Goal: Find contact information: Find contact information

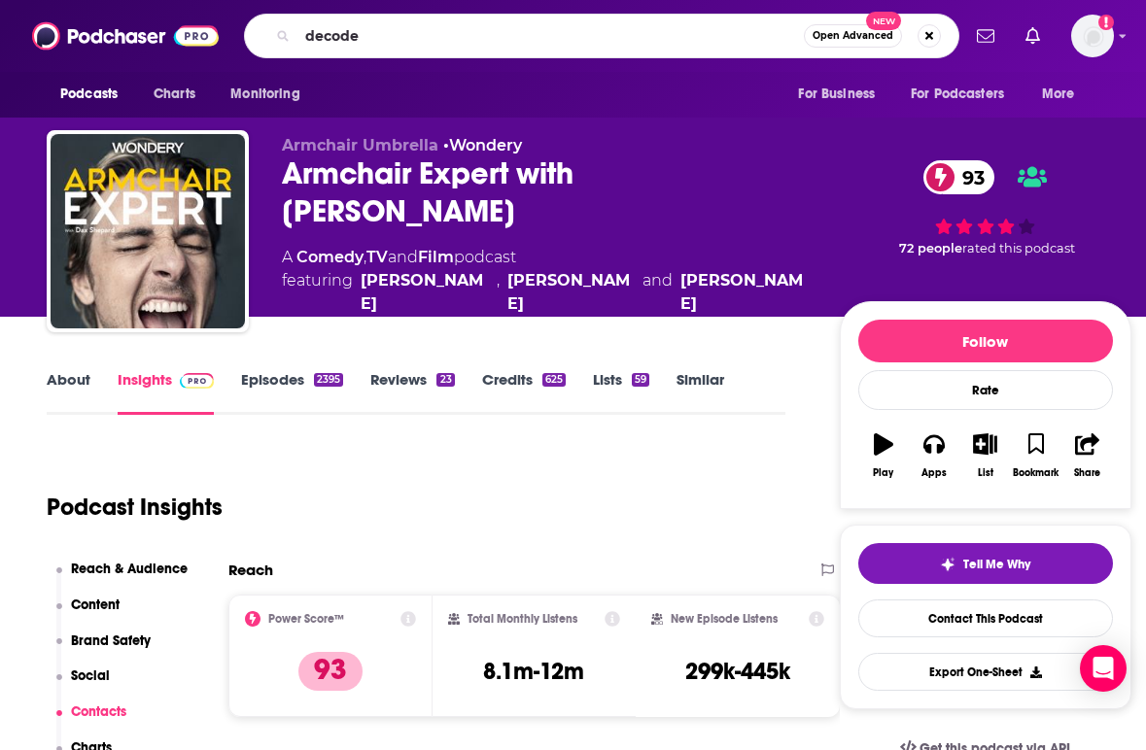
type input "decoder"
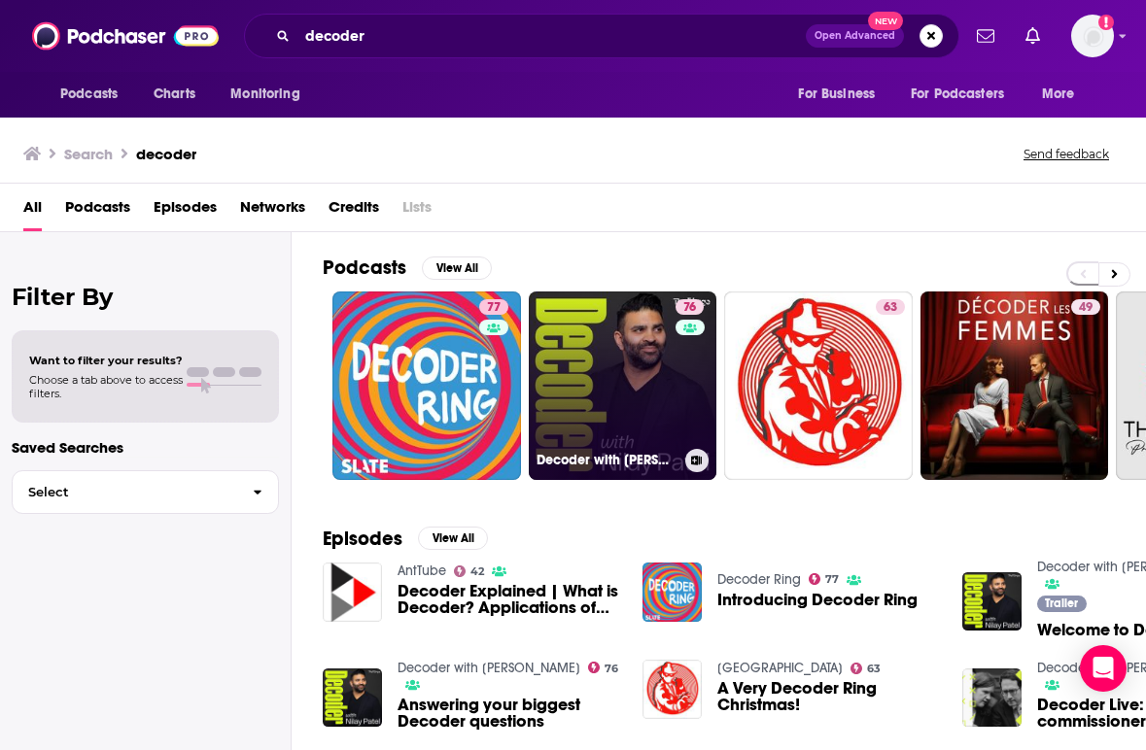
click at [611, 412] on link "76 Decoder with [PERSON_NAME]" at bounding box center [623, 385] width 188 height 188
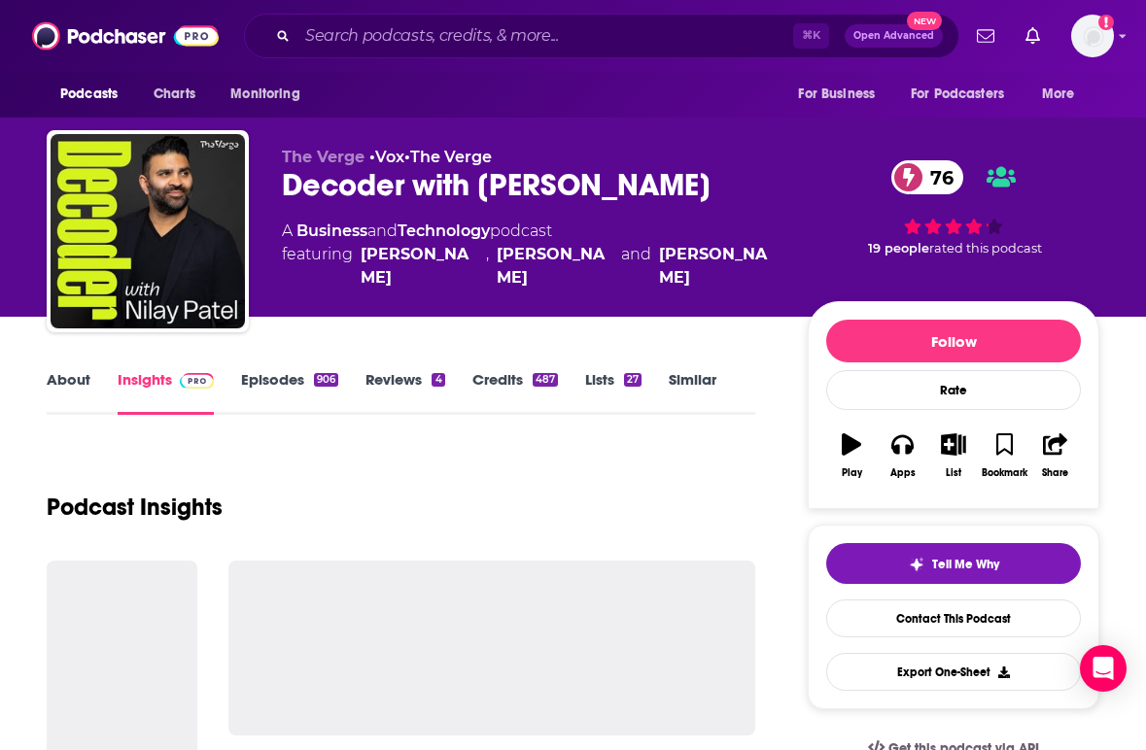
click at [450, 481] on div "Podcast Insights" at bounding box center [401, 495] width 708 height 99
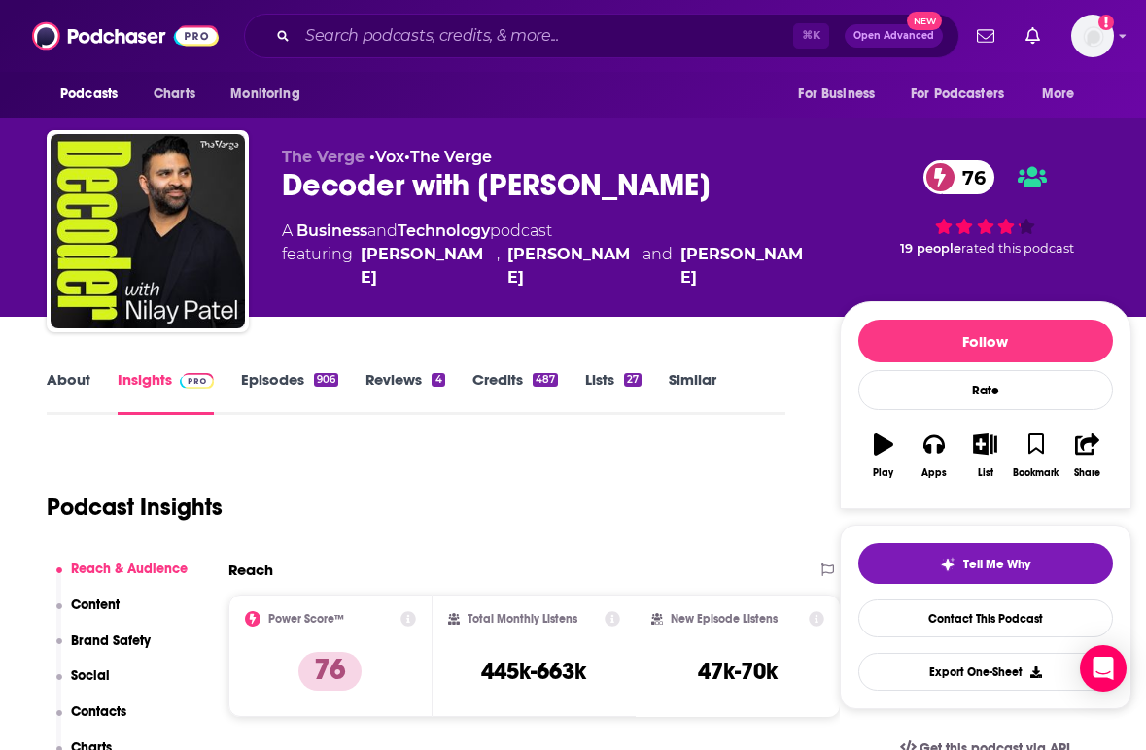
click at [249, 373] on link "Episodes 906" at bounding box center [289, 392] width 97 height 45
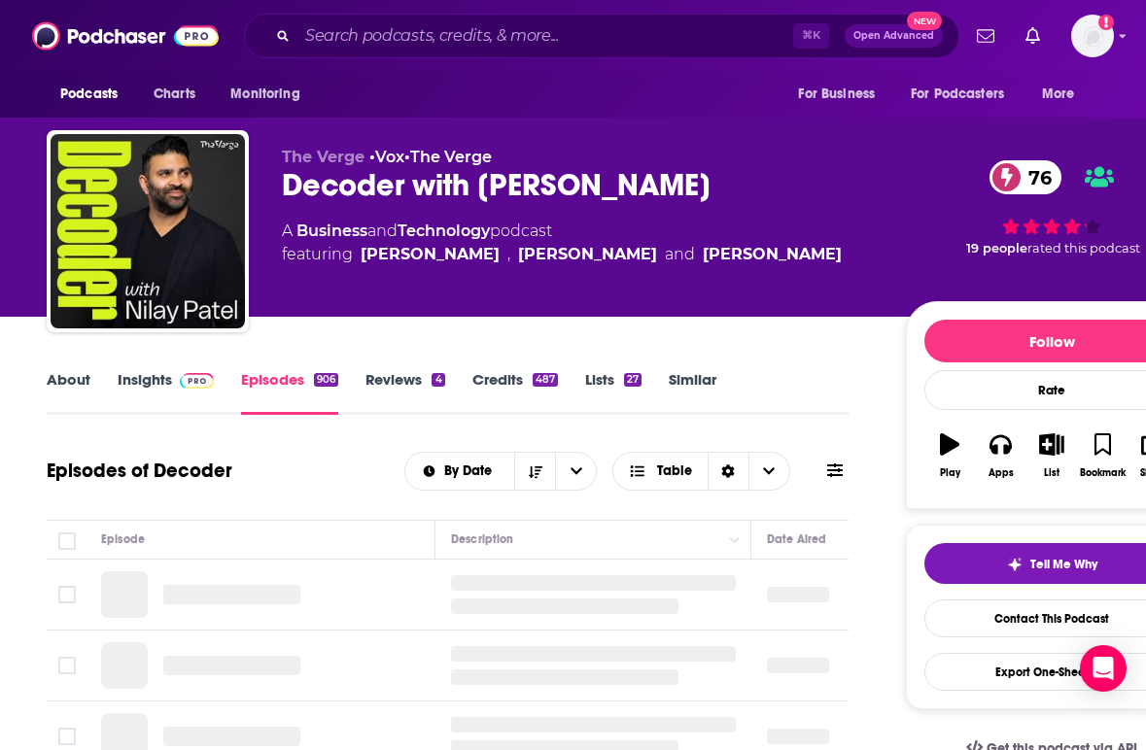
scroll to position [0, 8]
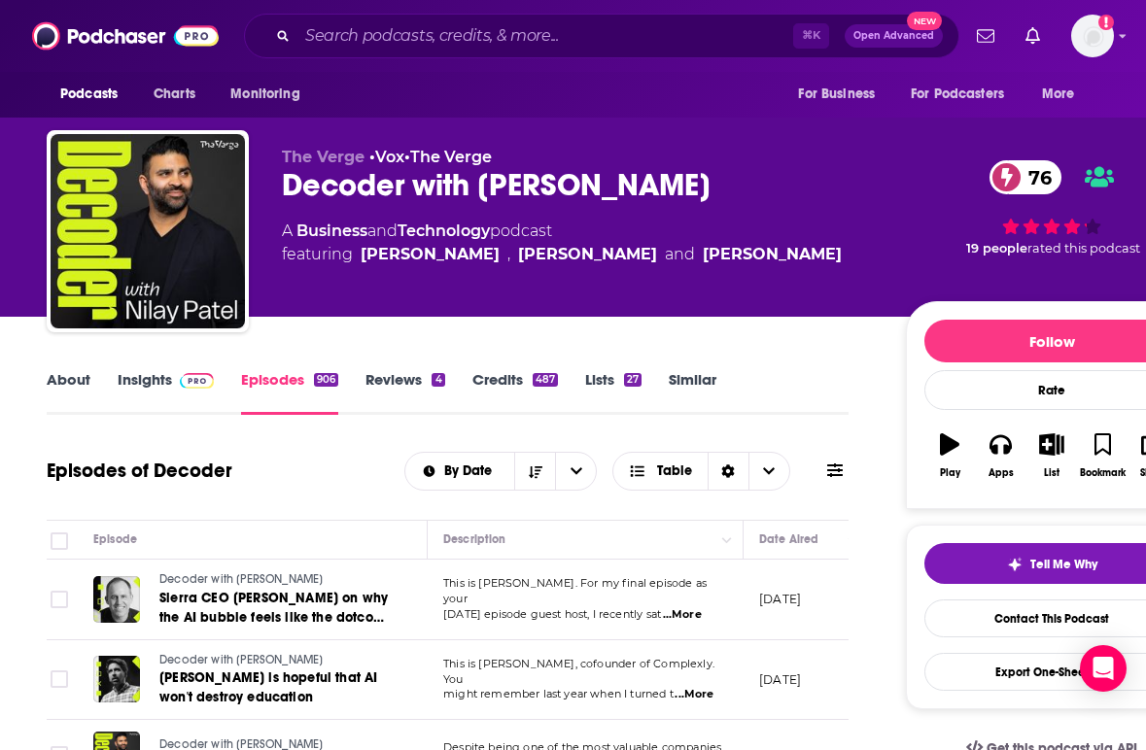
click at [345, 463] on div "Episodes of Decoder By Date Table" at bounding box center [448, 471] width 802 height 51
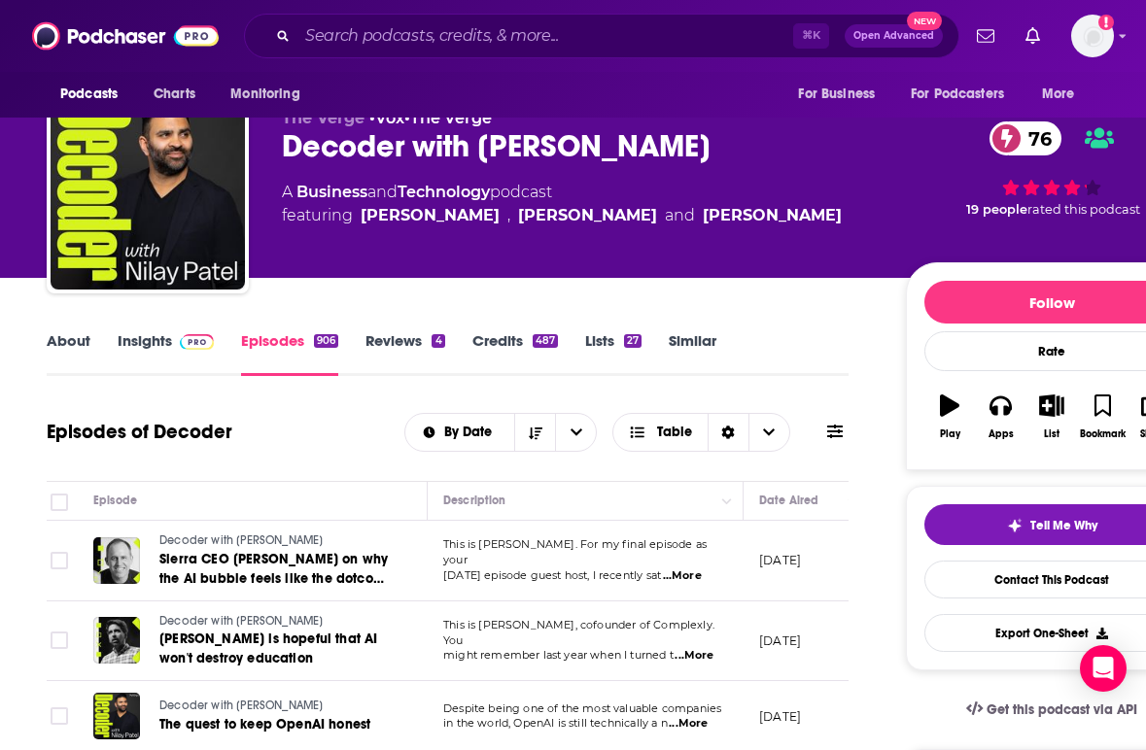
scroll to position [78, 0]
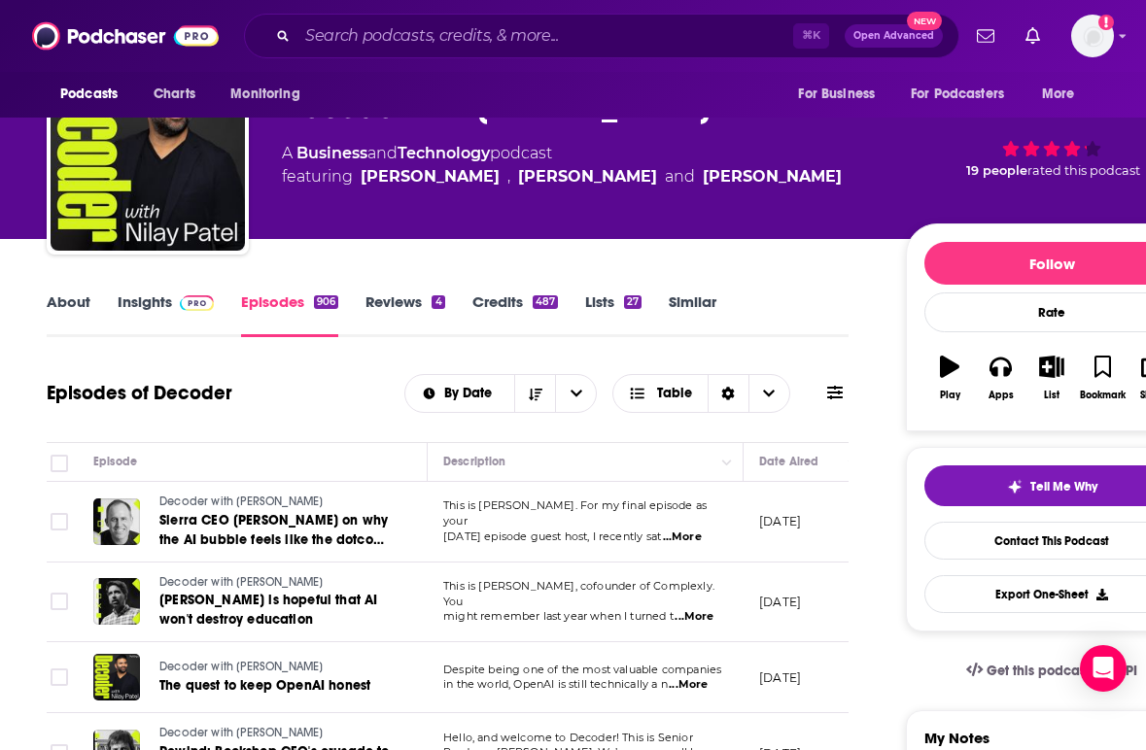
click at [149, 309] on link "Insights" at bounding box center [166, 314] width 96 height 45
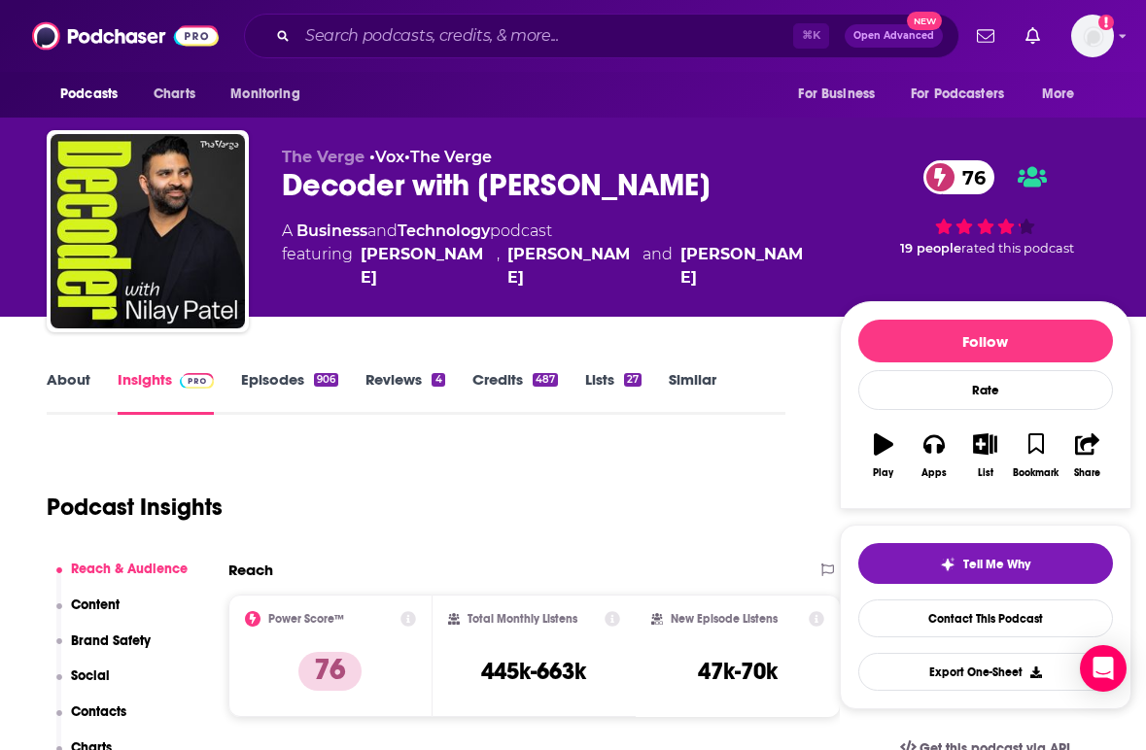
click at [589, 512] on div "Podcast Insights" at bounding box center [408, 495] width 723 height 99
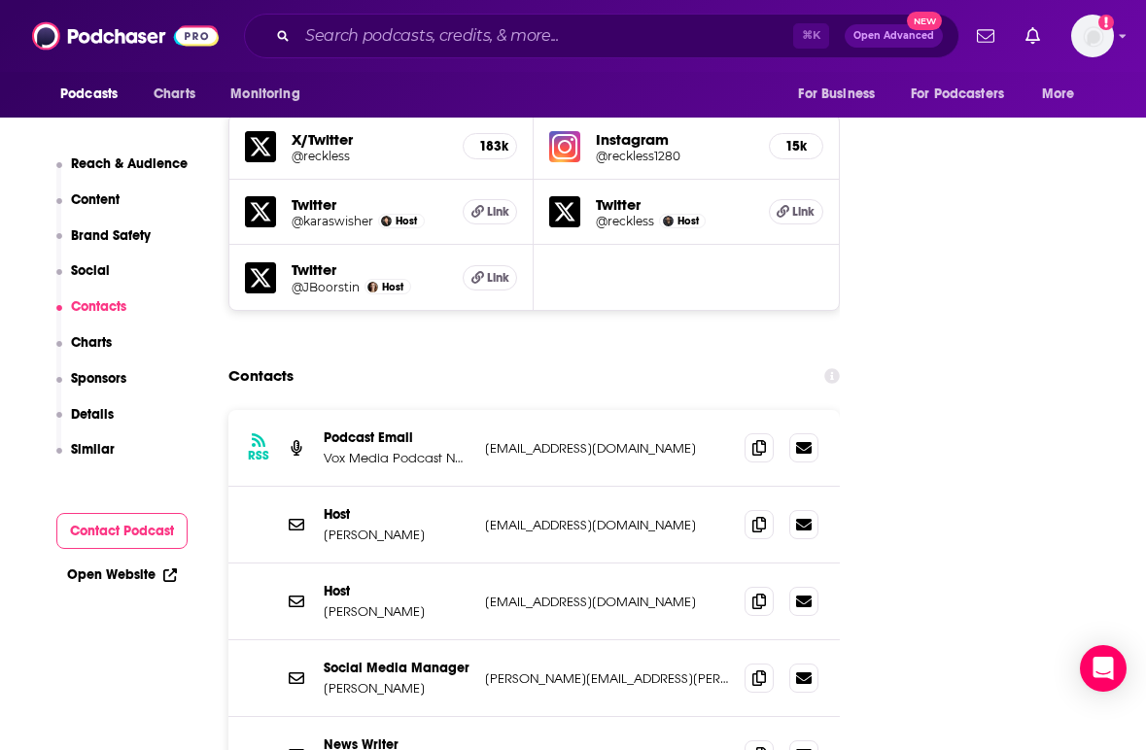
scroll to position [2254, 0]
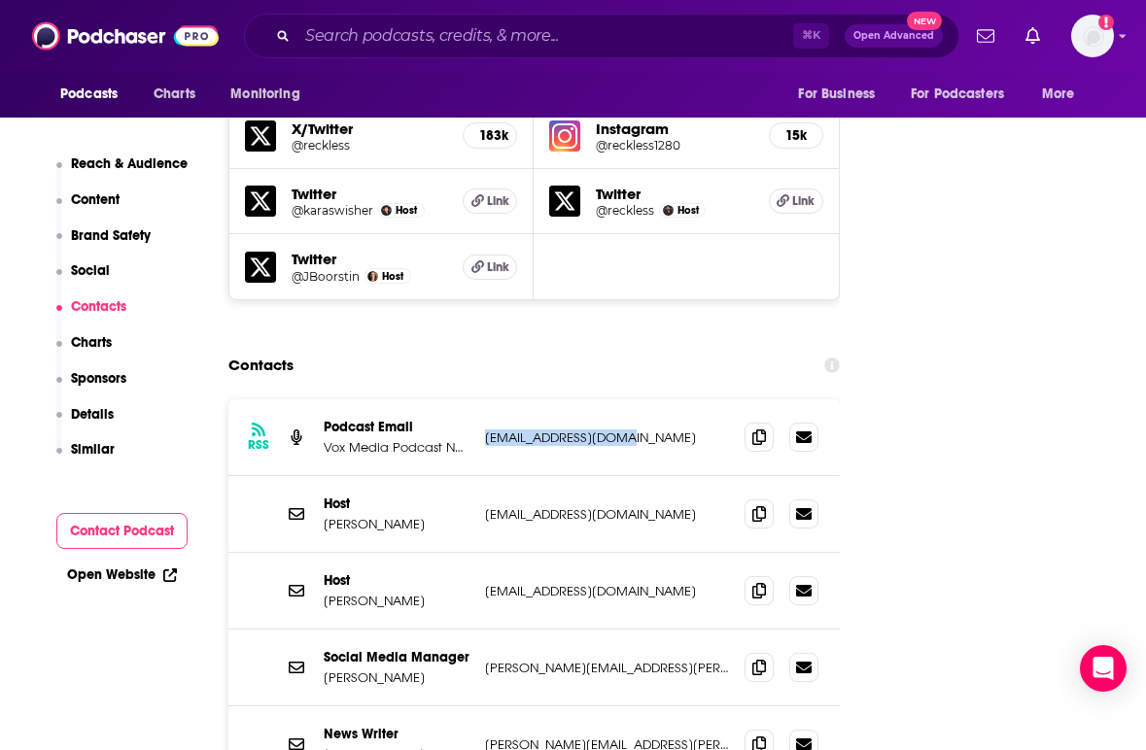
drag, startPoint x: 634, startPoint y: 322, endPoint x: 485, endPoint y: 323, distance: 149.6
click at [485, 429] on p "[EMAIL_ADDRESS][DOMAIN_NAME]" at bounding box center [607, 437] width 244 height 17
copy p "[EMAIL_ADDRESS][DOMAIN_NAME]"
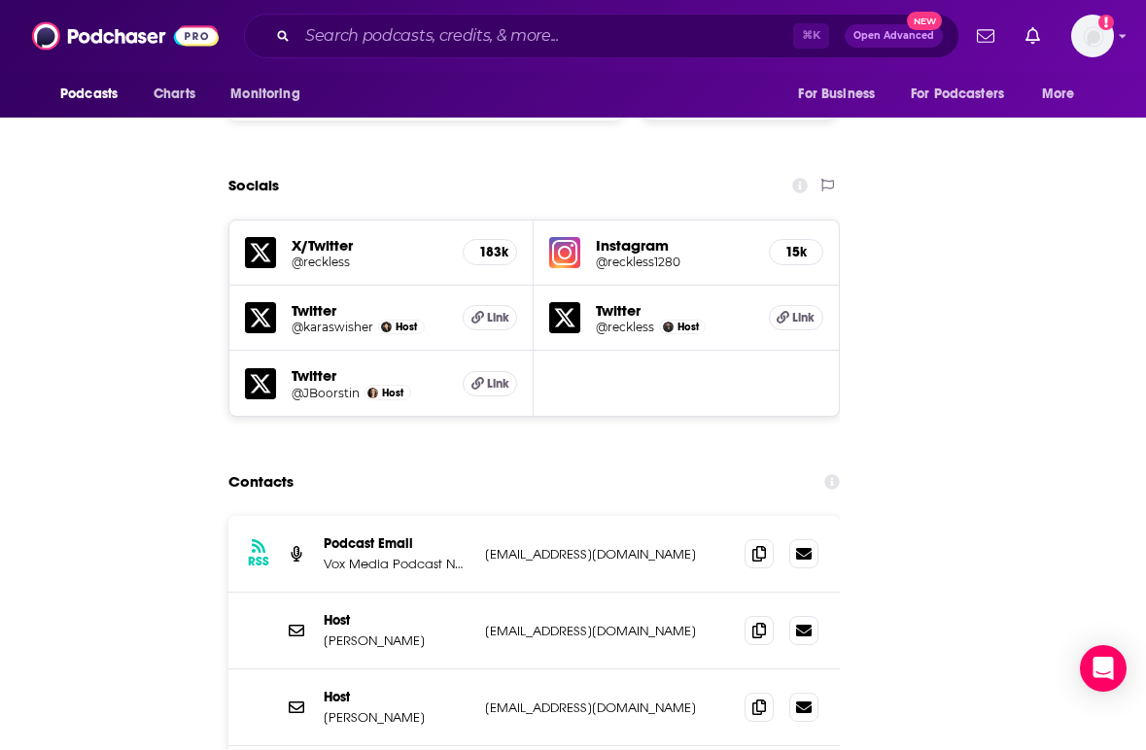
scroll to position [0, 0]
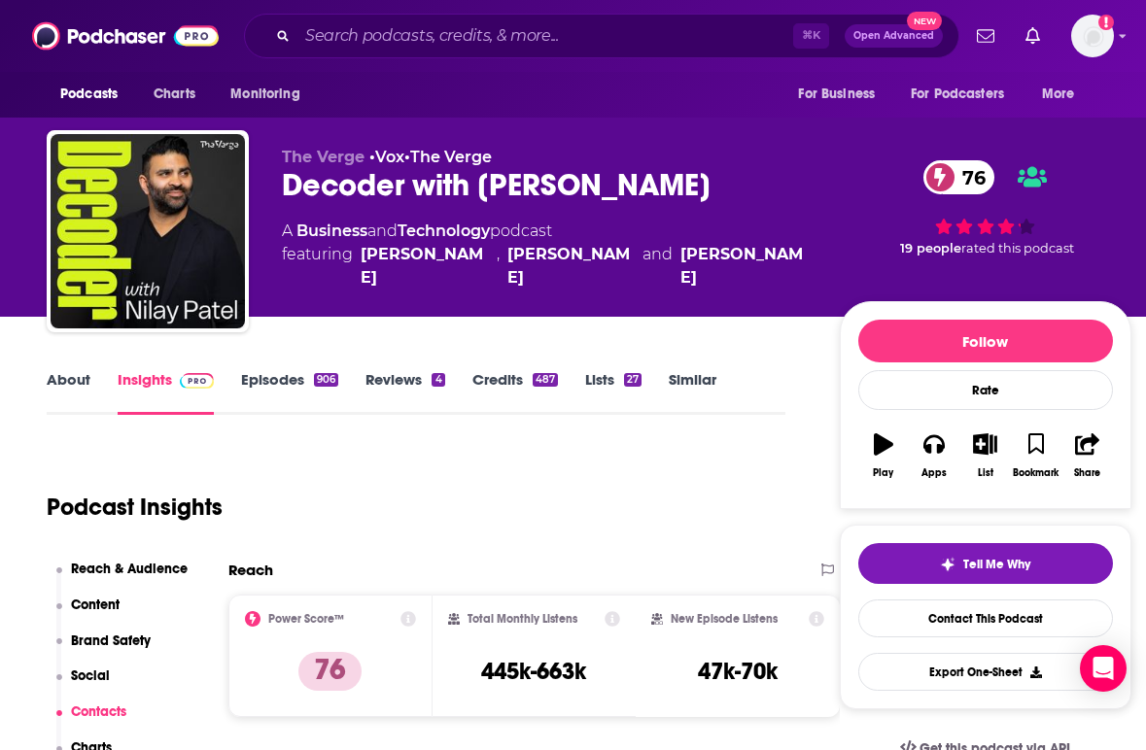
click at [298, 372] on link "Episodes 906" at bounding box center [289, 392] width 97 height 45
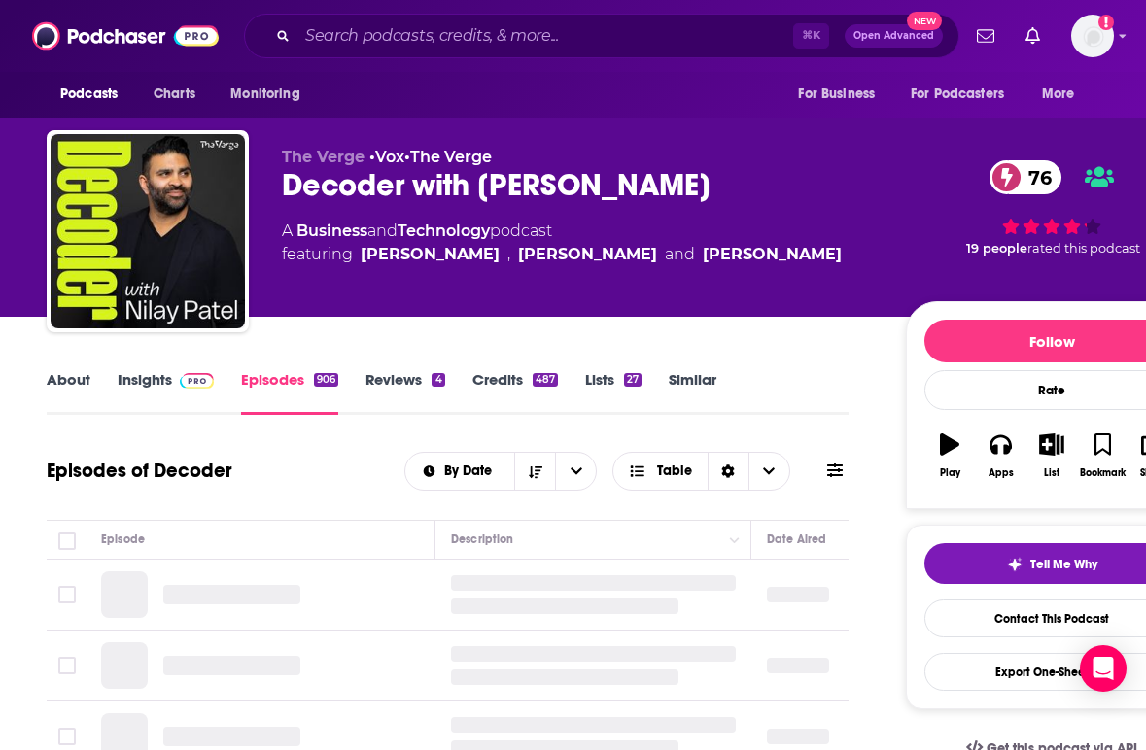
click at [342, 472] on div "Episodes of Decoder By Date Table" at bounding box center [448, 471] width 802 height 51
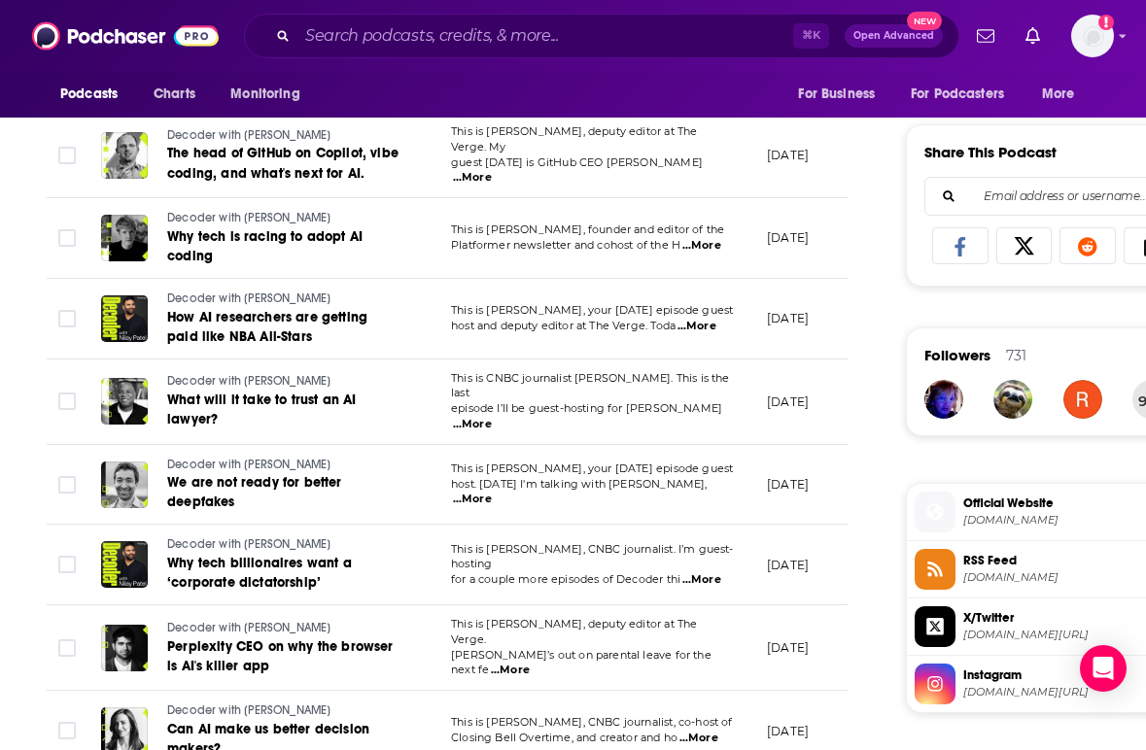
scroll to position [1205, 0]
